Goal: Task Accomplishment & Management: Use online tool/utility

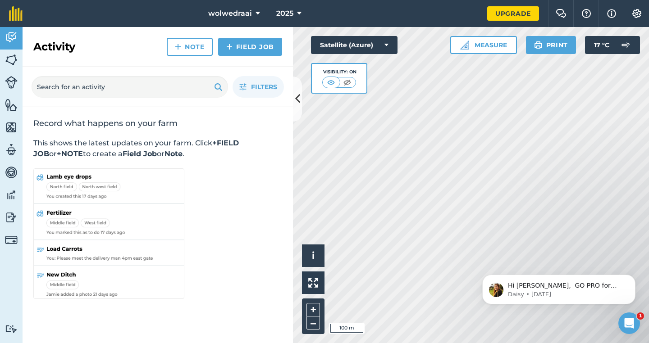
click at [482, 51] on button "Measure" at bounding box center [483, 45] width 67 height 18
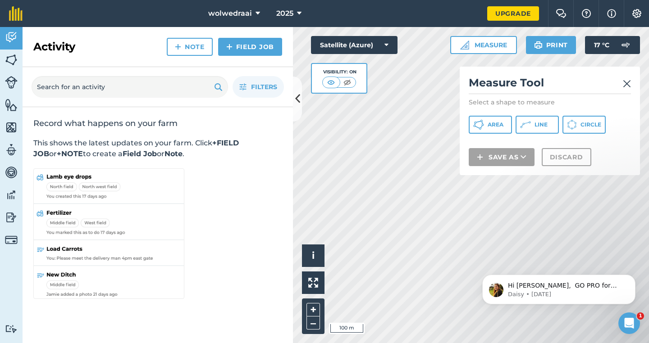
click at [485, 119] on button "Area" at bounding box center [489, 125] width 43 height 18
click at [612, 152] on div "Click to start drawing i © 2025 TomTom, Microsoft 100 m + – Satellite (Azure) V…" at bounding box center [471, 185] width 356 height 316
click at [468, 173] on div "Click to start drawing i © 2025 TomTom, Microsoft 100 m + – Satellite (Azure) V…" at bounding box center [471, 185] width 356 height 316
click at [473, 163] on div "Click to start drawing i © 2025 TomTom, Microsoft 50 m + – Satellite (Azure) Vi…" at bounding box center [471, 185] width 356 height 316
click at [500, 157] on div "Click to start drawing i © 2025 TomTom, Microsoft 50 m + – Satellite (Azure) Vi…" at bounding box center [471, 185] width 356 height 316
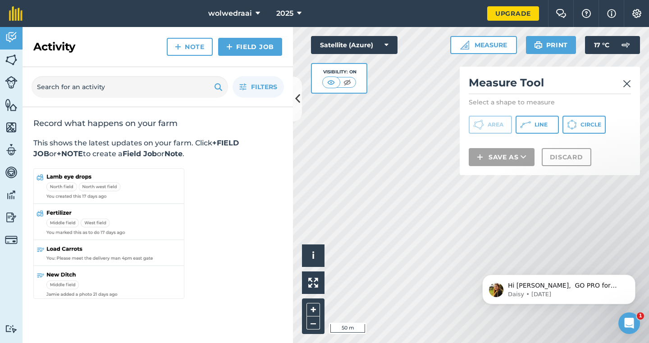
click at [477, 169] on div "Click to start drawing i © 2025 TomTom, Microsoft 50 m + – Satellite (Azure) Vi…" at bounding box center [471, 185] width 356 height 316
click at [470, 277] on html "Hi [PERSON_NAME], GO PRO for less 🎉 Sign up via our website in your first 14 da…" at bounding box center [558, 287] width 180 height 63
drag, startPoint x: 470, startPoint y: 277, endPoint x: 375, endPoint y: 201, distance: 121.8
click at [468, 256] on html "Hi [PERSON_NAME], GO PRO for less 🎉 Sign up via our website in your first 14 da…" at bounding box center [558, 287] width 180 height 63
click at [279, 126] on div "Activity Fields Livestock Features Maps Team Vehicles Data Reporting Billing Tu…" at bounding box center [324, 185] width 649 height 316
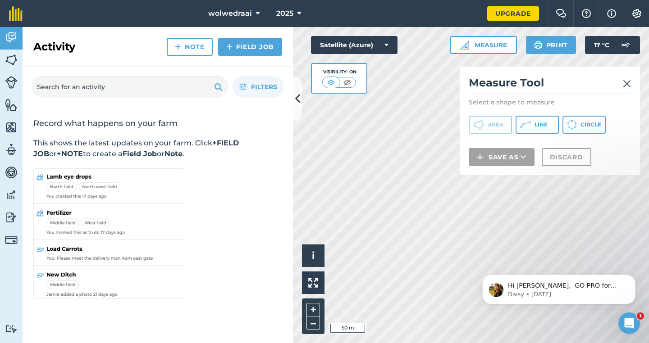
click at [469, 299] on html "Hi [PERSON_NAME], GO PRO for less 🎉 Sign up via our website in your first 14 da…" at bounding box center [558, 287] width 180 height 63
drag, startPoint x: 550, startPoint y: 267, endPoint x: 372, endPoint y: 234, distance: 181.8
click at [468, 256] on html "Hi [PERSON_NAME], GO PRO for less 🎉 Sign up via our website in your first 14 da…" at bounding box center [558, 287] width 180 height 63
click at [257, 226] on div "Activity Fields Livestock Features Maps Team Vehicles Data Reporting Billing Tu…" at bounding box center [324, 185] width 649 height 316
click at [296, 100] on icon at bounding box center [297, 99] width 5 height 16
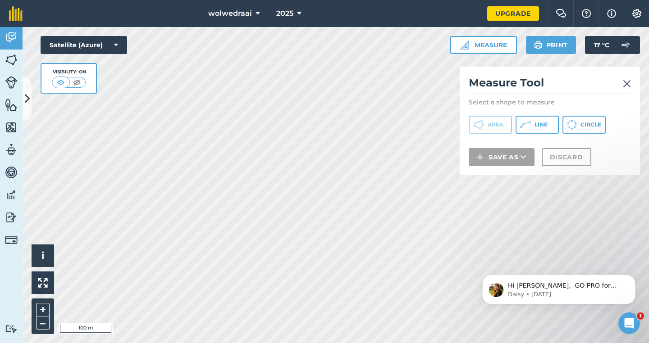
click at [186, 343] on html "wolwedraai 2025 Upgrade Farm Chat Help Info Settings Map printing is not availa…" at bounding box center [324, 171] width 649 height 343
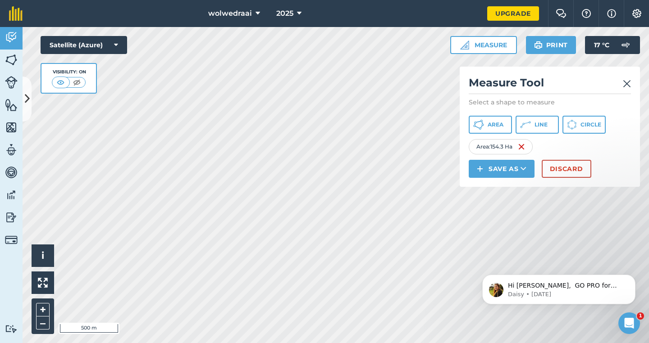
click at [523, 172] on icon at bounding box center [523, 168] width 6 height 9
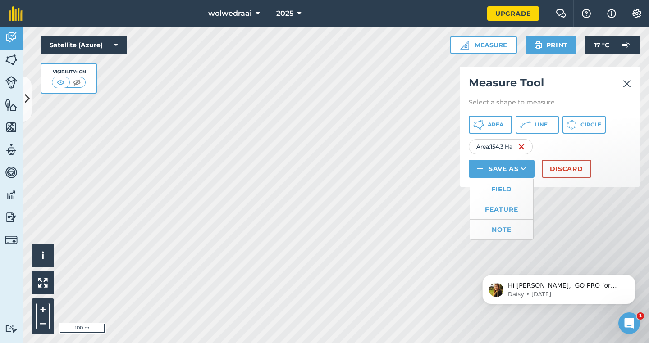
click at [500, 187] on link "Field" at bounding box center [501, 189] width 63 height 20
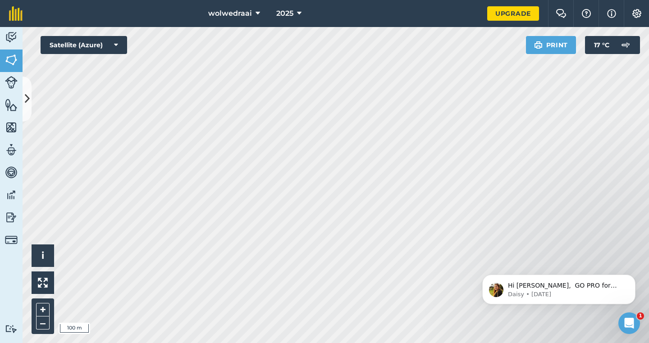
click at [378, 343] on html "wolwedraai 2025 Upgrade Farm Chat Help Info Settings Map printing is not availa…" at bounding box center [324, 171] width 649 height 343
click at [16, 64] on img at bounding box center [11, 60] width 13 height 14
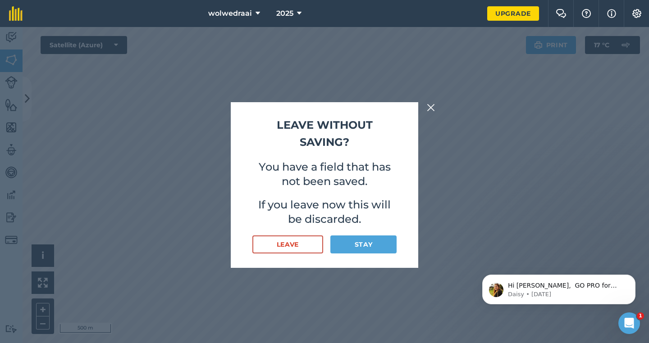
click at [429, 110] on img at bounding box center [431, 107] width 8 height 11
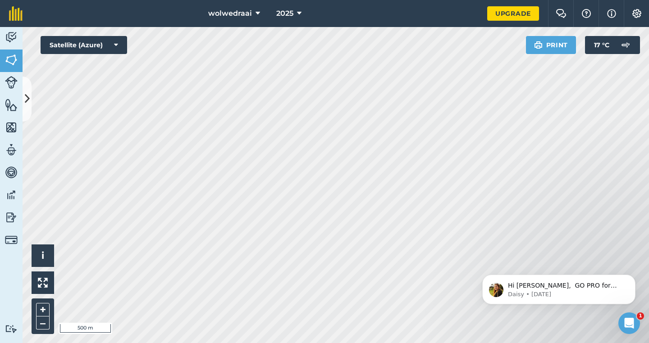
click at [254, 15] on button "wolwedraai" at bounding box center [233, 13] width 59 height 27
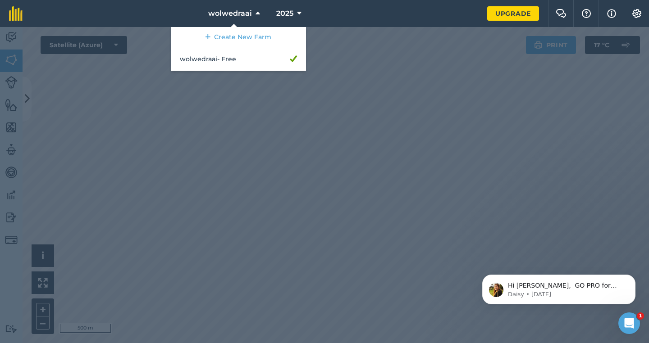
click at [254, 15] on button "wolwedraai" at bounding box center [233, 13] width 59 height 27
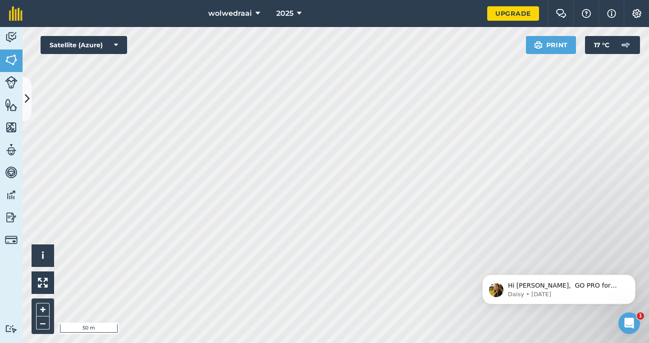
click at [114, 45] on icon at bounding box center [116, 45] width 4 height 9
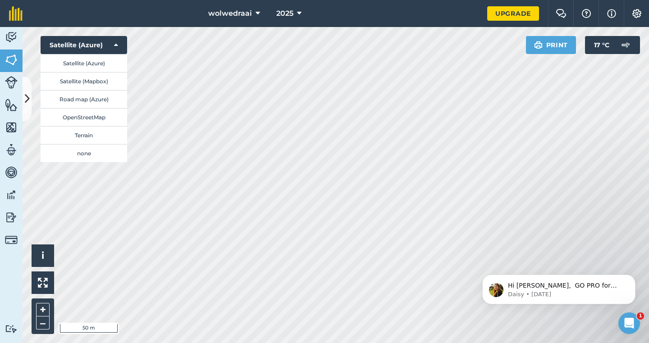
click at [117, 41] on icon at bounding box center [116, 45] width 4 height 9
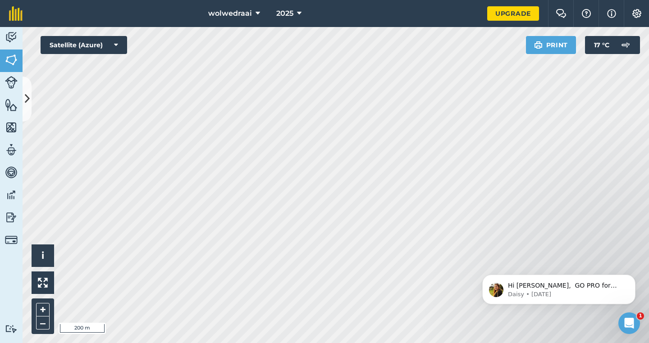
click at [290, 343] on html "wolwedraai 2025 Upgrade Farm Chat Help Info Settings Map printing is not availa…" at bounding box center [324, 171] width 649 height 343
